Goal: Task Accomplishment & Management: Manage account settings

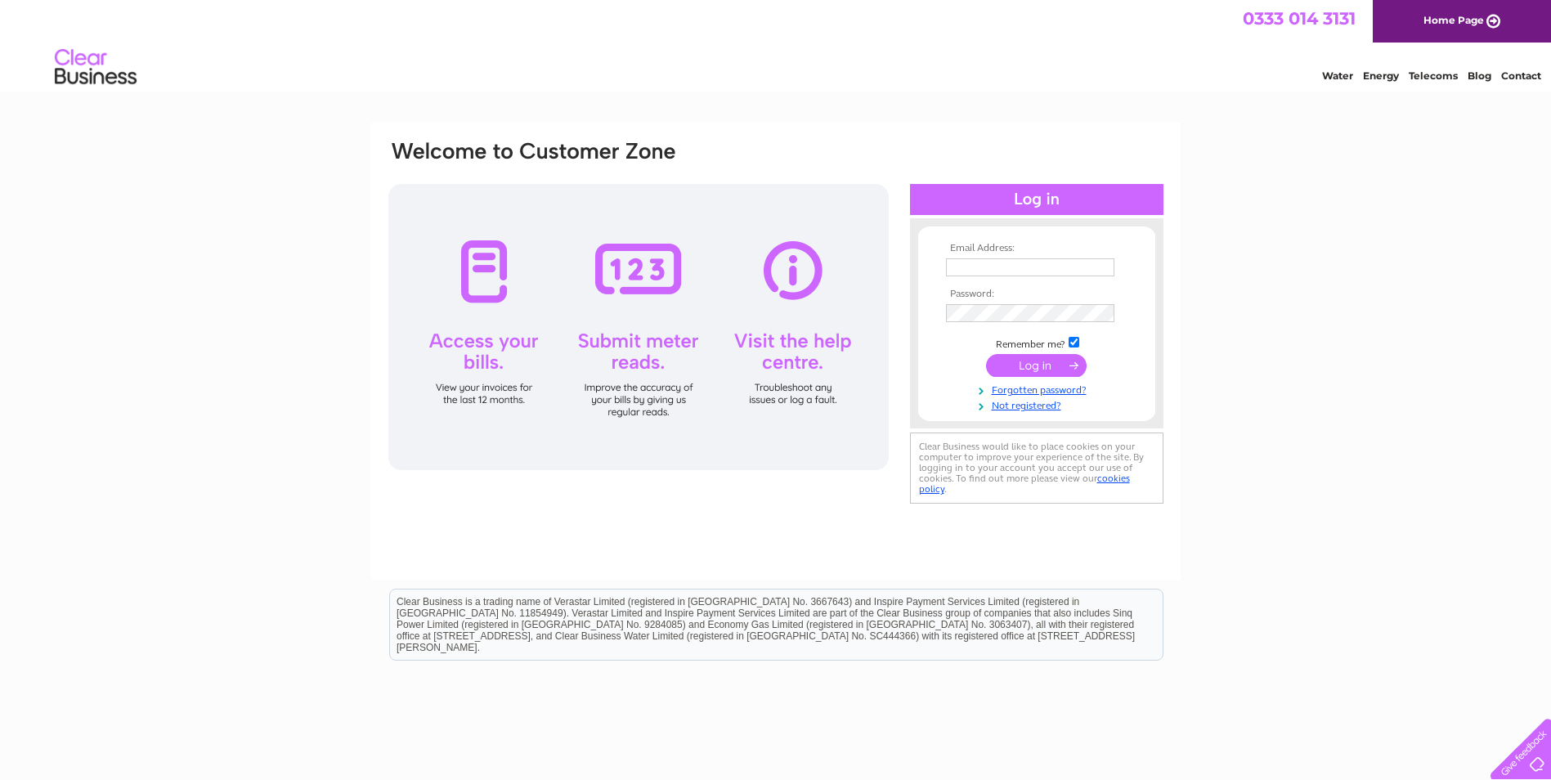
type input "Designair@btconnect.com"
click at [1025, 361] on input "submit" at bounding box center [1036, 365] width 101 height 23
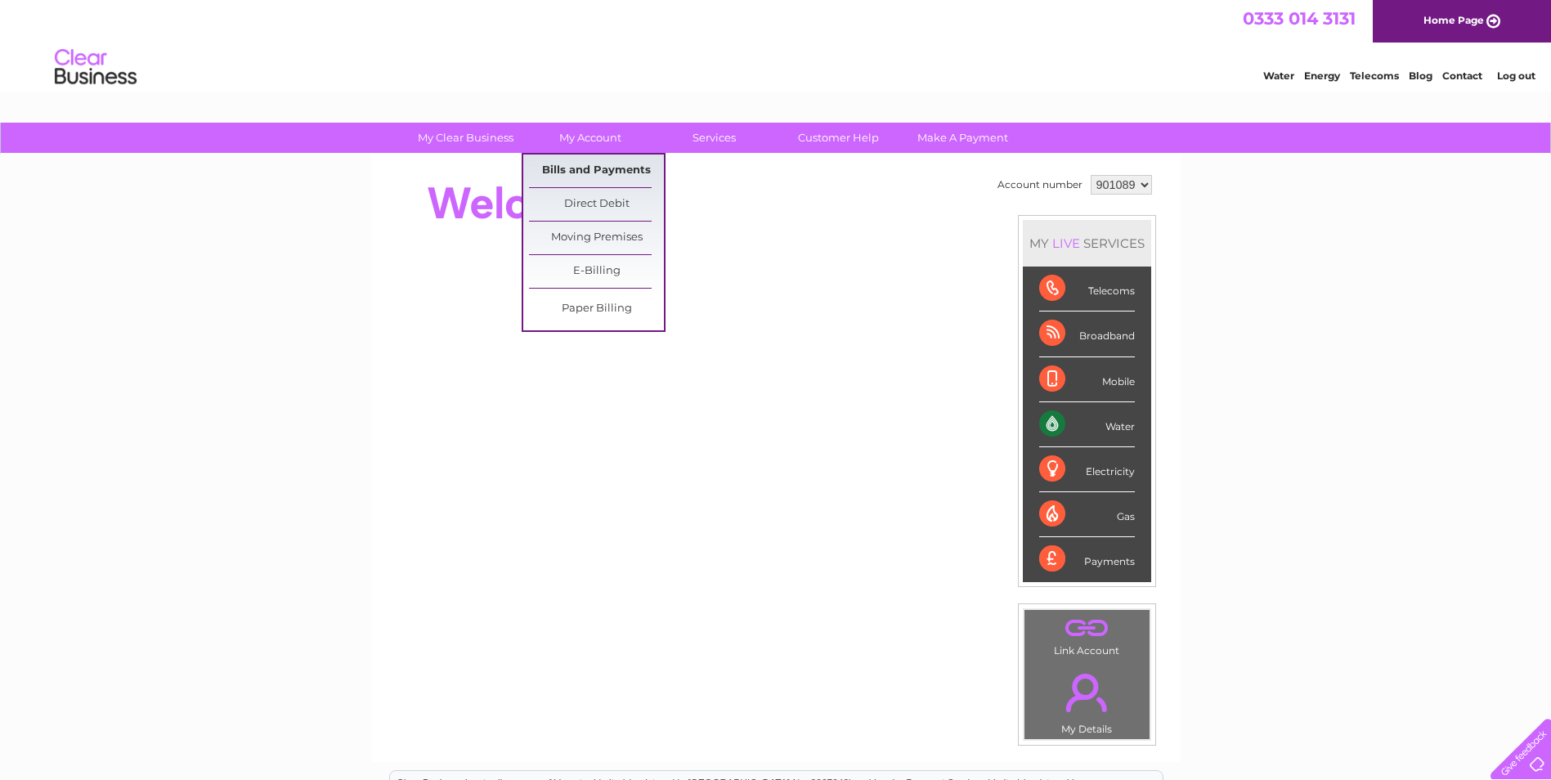
click at [608, 173] on link "Bills and Payments" at bounding box center [596, 171] width 135 height 33
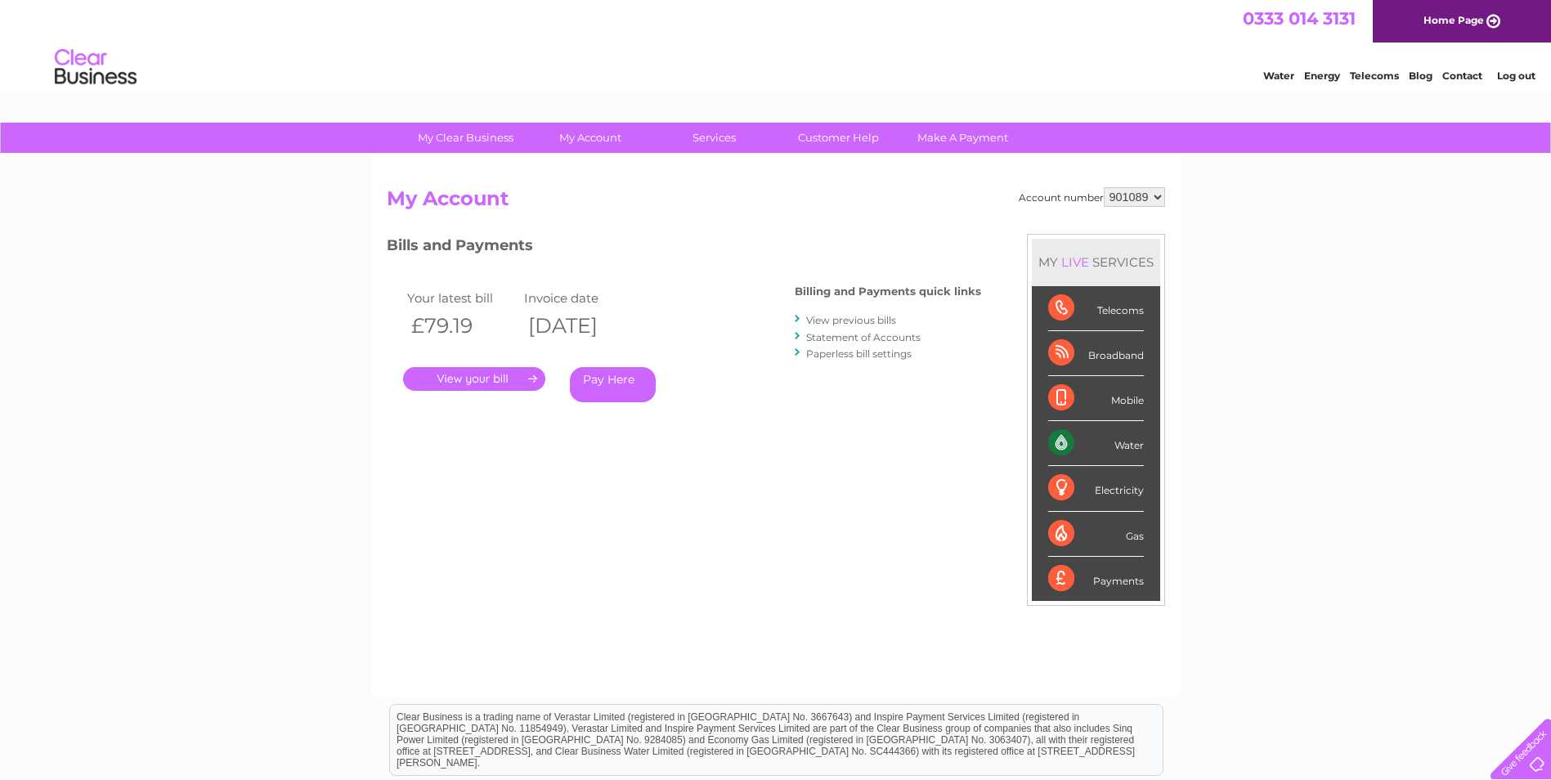
click at [477, 377] on link "." at bounding box center [474, 379] width 142 height 24
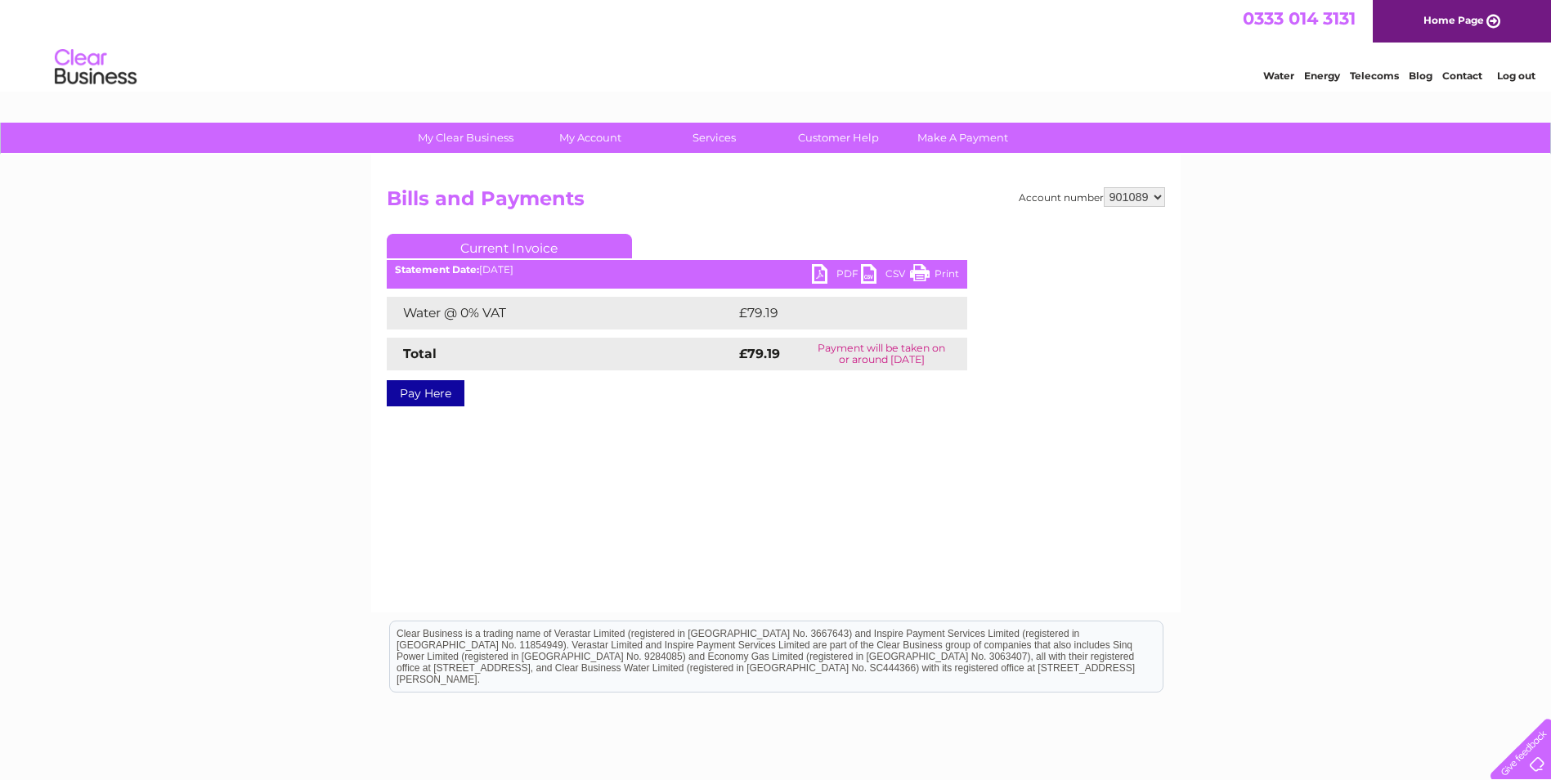
click at [825, 271] on link "PDF" at bounding box center [836, 276] width 49 height 24
